Goal: Task Accomplishment & Management: Complete application form

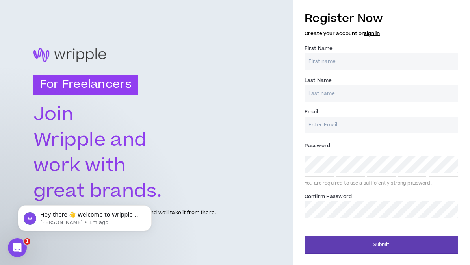
click at [355, 57] on input "First Name *" at bounding box center [381, 61] width 154 height 17
type input "Tatyanna"
click at [346, 89] on input "Last Name *" at bounding box center [381, 93] width 154 height 17
type input "Dames"
click at [327, 122] on input "Email *" at bounding box center [381, 125] width 154 height 17
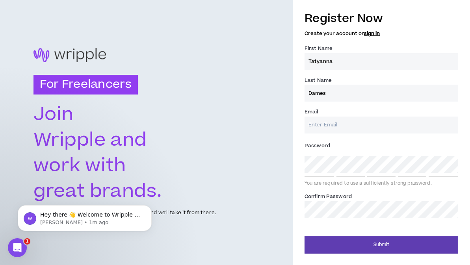
type input "tdames@comcast.net"
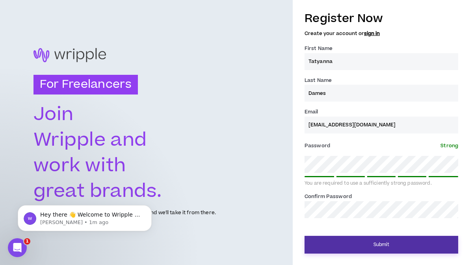
click at [363, 240] on button "Submit" at bounding box center [381, 245] width 154 height 18
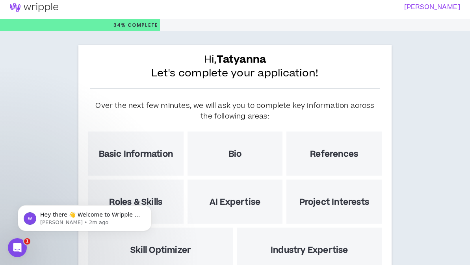
scroll to position [115, 0]
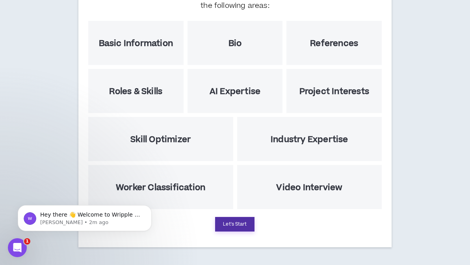
click at [238, 223] on button "Let's Start" at bounding box center [234, 224] width 39 height 15
select select "US"
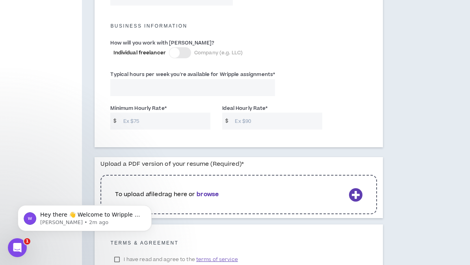
scroll to position [618, 0]
